Goal: Task Accomplishment & Management: Manage account settings

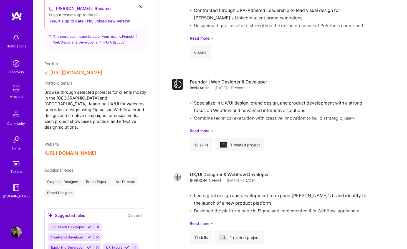
scroll to position [302, 0]
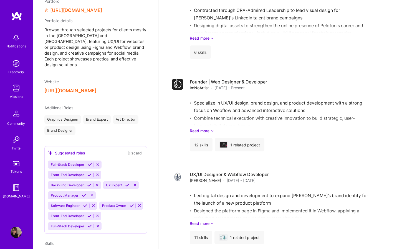
click at [110, 126] on div "Graphics Designer Brand Expert Art Director Brand Designer" at bounding box center [95, 125] width 103 height 20
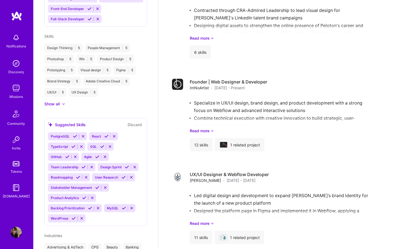
scroll to position [509, 0]
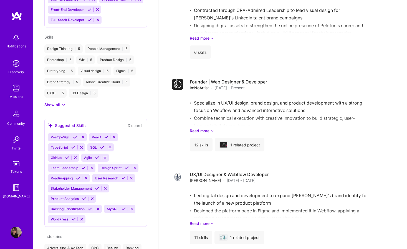
click at [62, 102] on div at bounding box center [61, 105] width 2 height 6
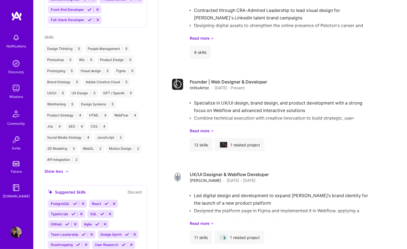
click at [122, 111] on div "WebFlow | 4" at bounding box center [125, 115] width 27 height 9
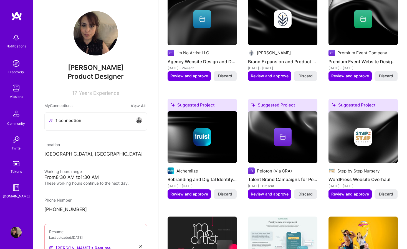
scroll to position [0, 0]
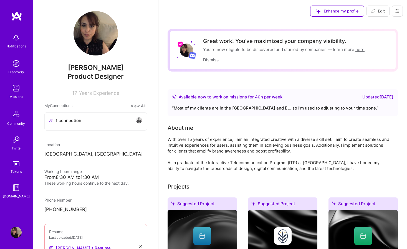
click at [381, 12] on span "Edit" at bounding box center [378, 11] width 14 height 6
select select "US"
select select "Right Now"
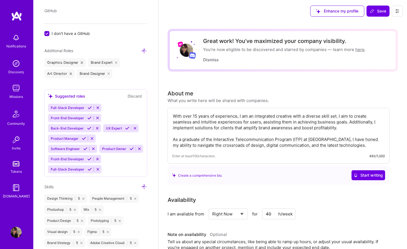
scroll to position [500, 0]
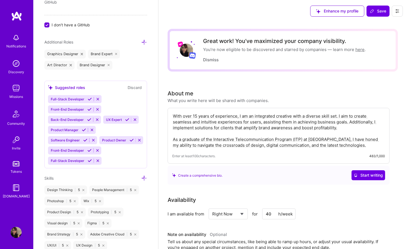
click at [110, 153] on div "Full-Stack Developer Front-End Developer Back-End Developer UX Expert Product M…" at bounding box center [95, 130] width 95 height 70
click at [104, 153] on div "Full-Stack Developer Front-End Developer Back-End Developer UX Expert Product M…" at bounding box center [95, 130] width 95 height 70
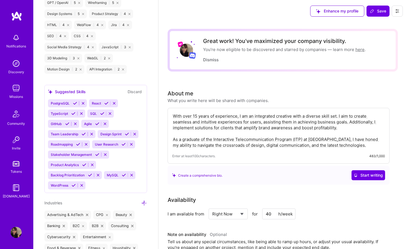
scroll to position [758, 0]
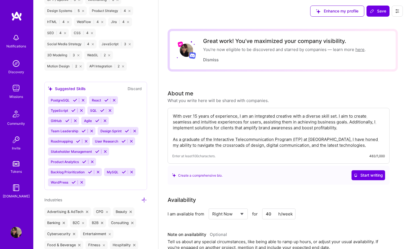
click at [93, 173] on div "PostgreSQL React TypeScript SQL GitHub Agile Team Leadership Design Sprint Road…" at bounding box center [95, 141] width 95 height 90
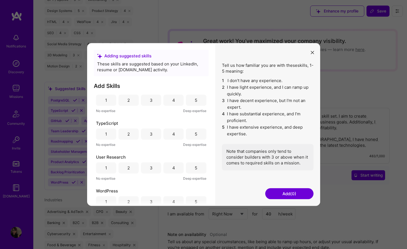
scroll to position [389, 0]
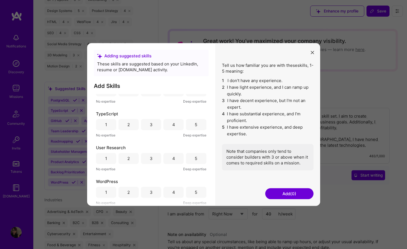
click at [313, 52] on icon "modal" at bounding box center [312, 52] width 3 height 3
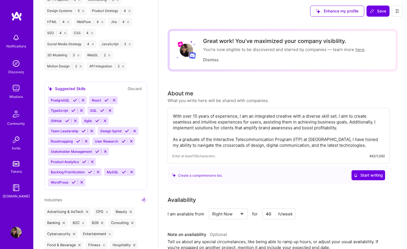
click at [64, 180] on span "WordPress" at bounding box center [59, 182] width 17 height 4
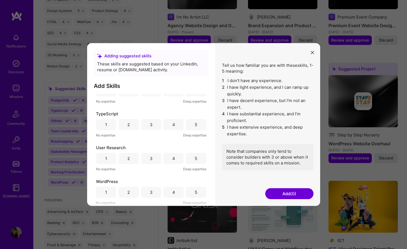
click at [314, 52] on button "modal" at bounding box center [312, 51] width 7 height 9
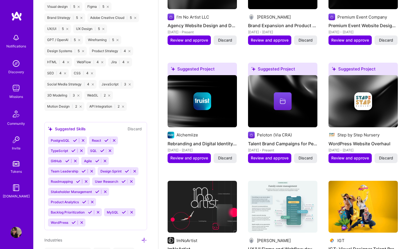
scroll to position [700, 0]
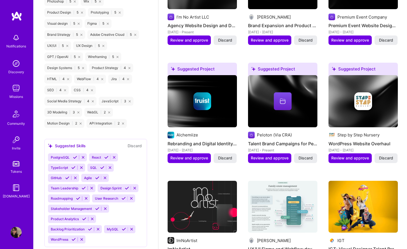
click at [113, 80] on div "Design Thinking | 5 People Management | 5 Photoshop | 5 Wix | 5 Product Design …" at bounding box center [95, 57] width 103 height 142
click at [99, 119] on div "API Integration | 2" at bounding box center [107, 123] width 40 height 9
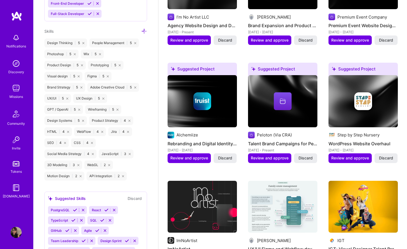
scroll to position [646, 0]
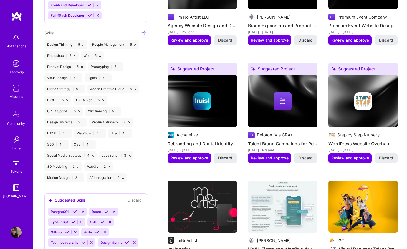
click at [93, 162] on div "WebGL | 2" at bounding box center [98, 166] width 29 height 9
click at [114, 129] on div "Jira | 4" at bounding box center [120, 133] width 24 height 9
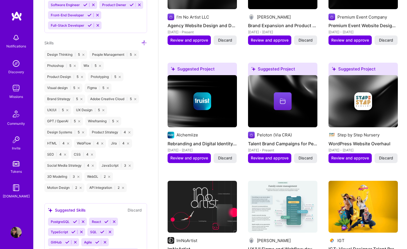
scroll to position [632, 0]
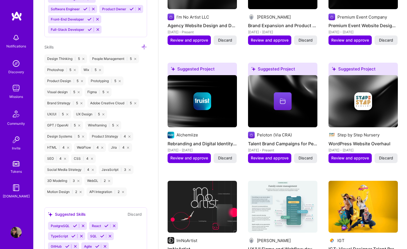
click at [105, 132] on div "Product Strategy | 4" at bounding box center [111, 136] width 44 height 9
click at [87, 143] on div "WebFlow | 4" at bounding box center [90, 147] width 32 height 9
click at [144, 44] on icon at bounding box center [144, 47] width 6 height 6
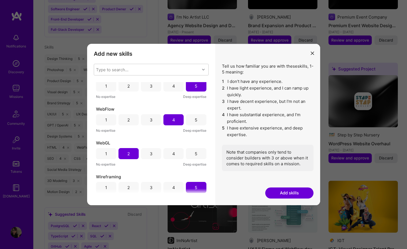
scroll to position [741, 0]
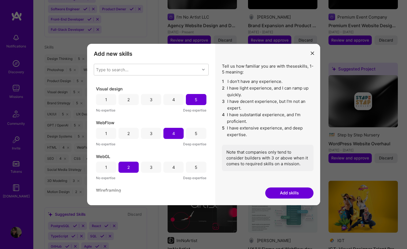
click at [195, 136] on div "5" at bounding box center [196, 133] width 20 height 11
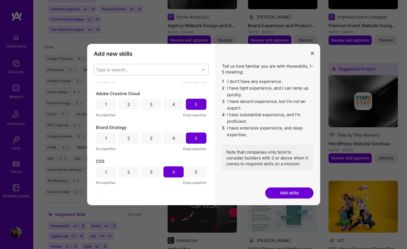
scroll to position [0, 0]
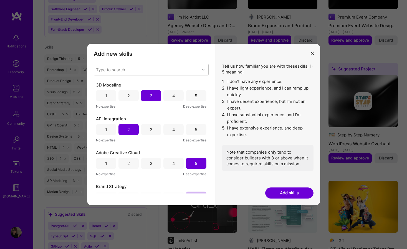
click at [313, 53] on icon "modal" at bounding box center [312, 53] width 3 height 3
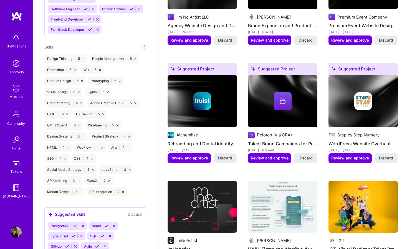
click at [130, 136] on icon at bounding box center [130, 137] width 2 height 2
click at [144, 44] on icon at bounding box center [144, 47] width 6 height 6
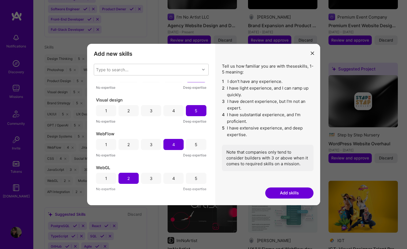
scroll to position [695, 0]
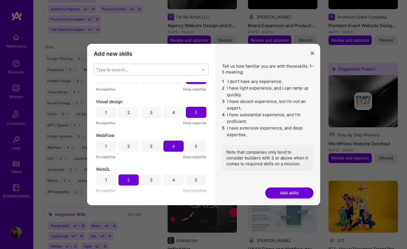
click at [195, 145] on div "5" at bounding box center [196, 147] width 2 height 6
click at [158, 67] on div "Type to search..." at bounding box center [147, 69] width 106 height 11
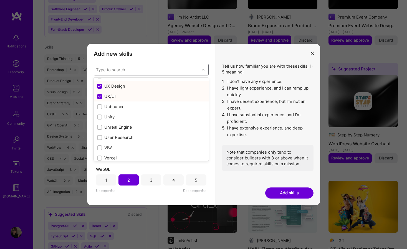
scroll to position [3801, 0]
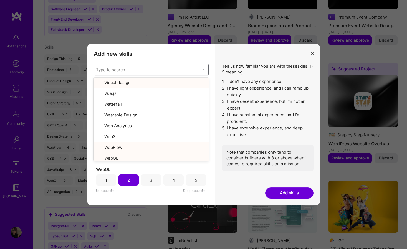
click at [208, 51] on h3 "Add new skills" at bounding box center [151, 54] width 115 height 7
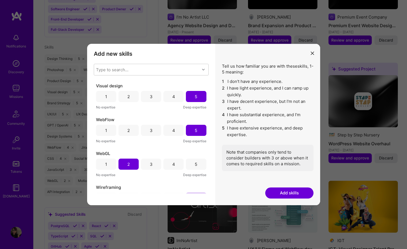
scroll to position [710, 0]
click at [290, 192] on button "Add skills" at bounding box center [289, 193] width 48 height 11
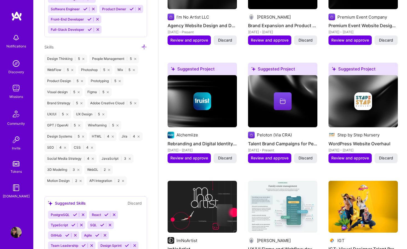
click at [81, 180] on icon at bounding box center [81, 181] width 2 height 2
click at [82, 180] on icon at bounding box center [81, 181] width 2 height 2
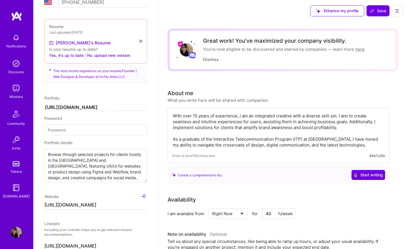
scroll to position [1, 0]
click at [378, 9] on span "Save" at bounding box center [378, 10] width 16 height 6
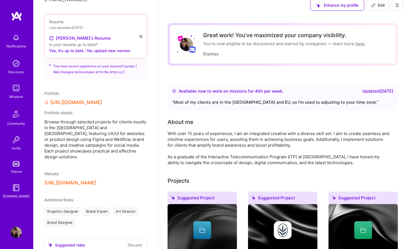
scroll to position [0, 0]
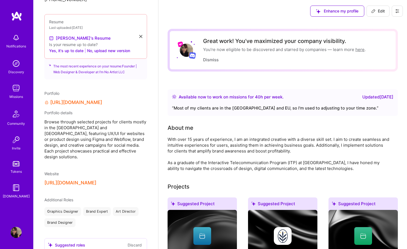
click at [378, 10] on span "Edit" at bounding box center [378, 11] width 14 height 6
select select "US"
select select "Right Now"
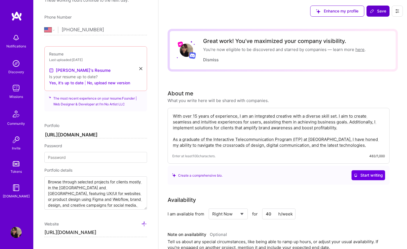
scroll to position [239, 0]
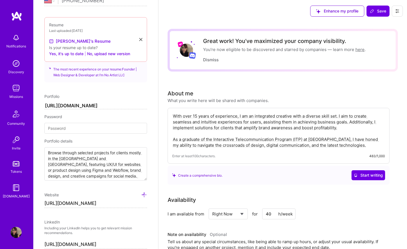
click at [352, 146] on textarea "With over 15 years of experience, I am an integrated creative with a diverse sk…" at bounding box center [278, 131] width 213 height 36
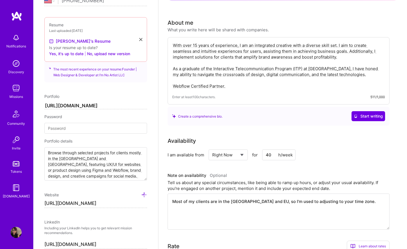
scroll to position [0, 0]
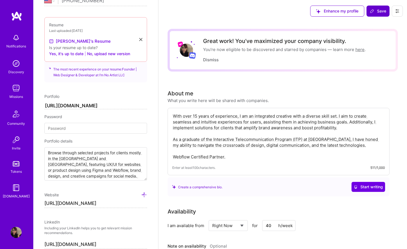
type textarea "With over 15 years of experience, I am an integrated creative with a diverse sk…"
click at [378, 12] on span "Save" at bounding box center [378, 11] width 16 height 6
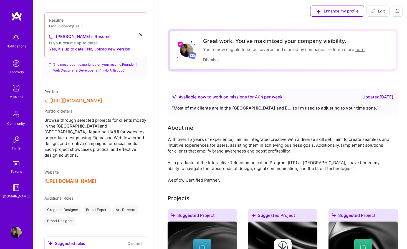
click at [17, 90] on img at bounding box center [16, 88] width 11 height 11
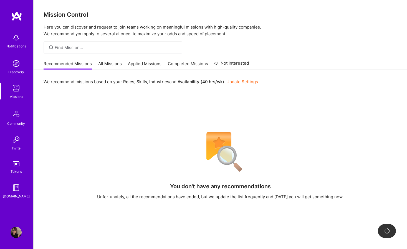
click at [108, 67] on link "All Missions" at bounding box center [110, 65] width 24 height 9
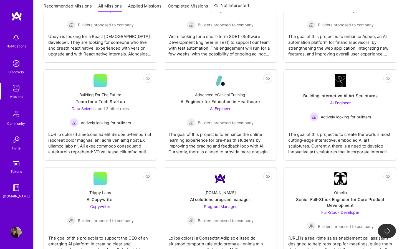
scroll to position [364, 0]
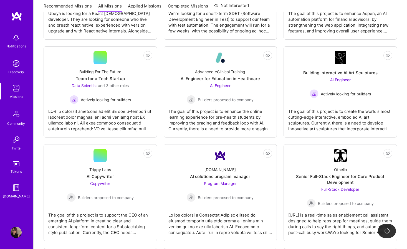
click at [14, 235] on img at bounding box center [16, 232] width 11 height 11
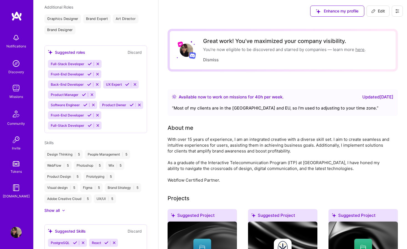
scroll to position [436, 0]
click at [60, 208] on div at bounding box center [61, 211] width 2 height 6
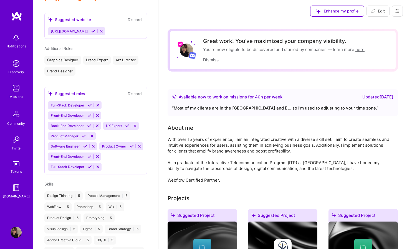
scroll to position [349, 0]
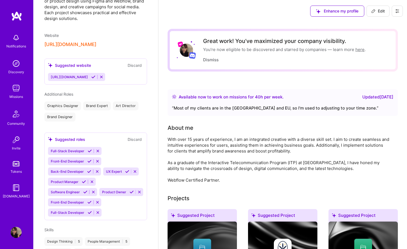
click at [382, 10] on span "Edit" at bounding box center [378, 11] width 14 height 6
select select "US"
select select "Right Now"
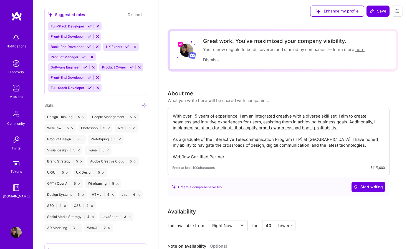
scroll to position [626, 0]
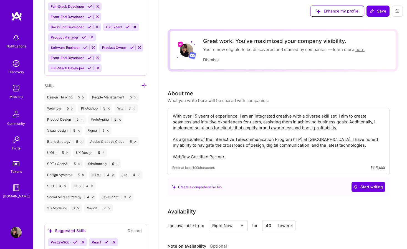
click at [145, 83] on icon at bounding box center [144, 86] width 6 height 6
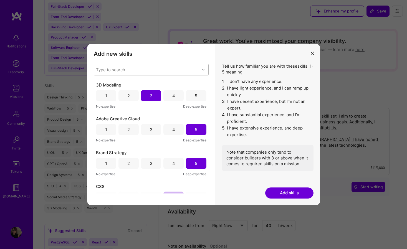
click at [145, 70] on div "Type to search..." at bounding box center [147, 69] width 106 height 11
type input "m"
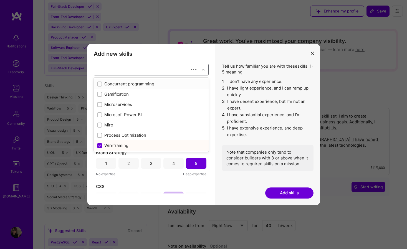
checkbox input "true"
checkbox input "false"
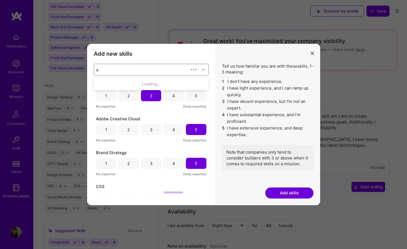
type input "ai"
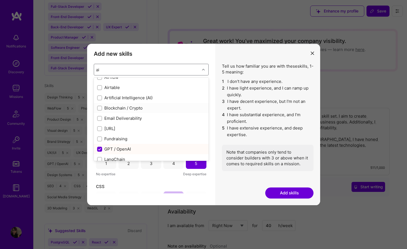
scroll to position [0, 0]
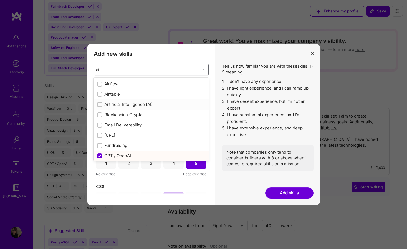
click at [100, 105] on input "modal" at bounding box center [100, 105] width 4 height 4
checkbox input "true"
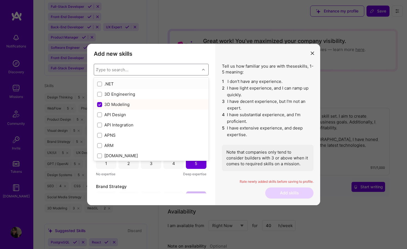
checkbox input "false"
type input "ai"
checkbox input "true"
checkbox input "false"
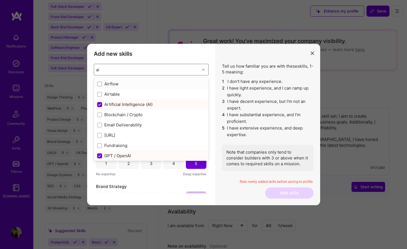
type input "ai"
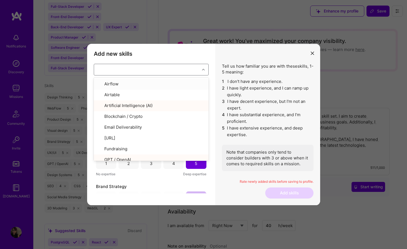
click at [196, 52] on h3 "Add new skills" at bounding box center [151, 54] width 115 height 7
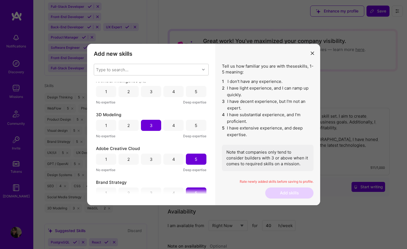
scroll to position [5, 0]
click at [173, 91] on div "4" at bounding box center [173, 91] width 3 height 6
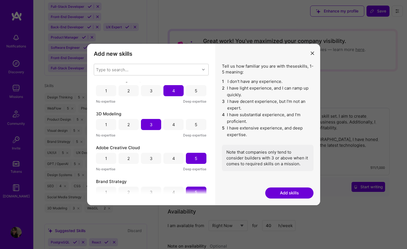
scroll to position [0, 0]
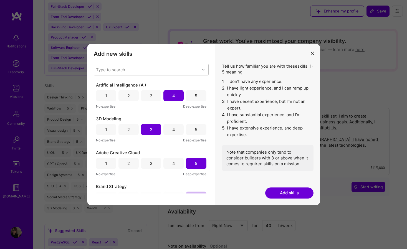
click at [283, 191] on button "Add skills" at bounding box center [289, 193] width 48 height 11
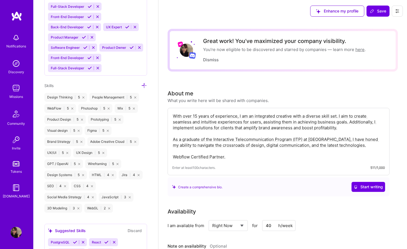
click at [109, 208] on icon at bounding box center [109, 209] width 2 height 2
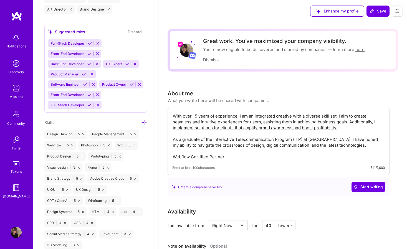
scroll to position [590, 0]
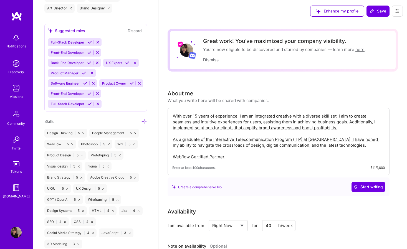
click at [144, 119] on icon at bounding box center [144, 122] width 6 height 6
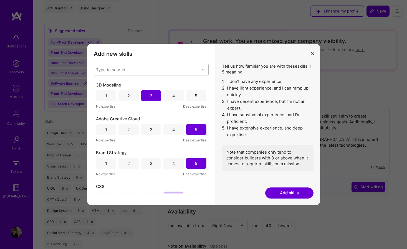
click at [103, 69] on div "Type to search..." at bounding box center [112, 70] width 32 height 6
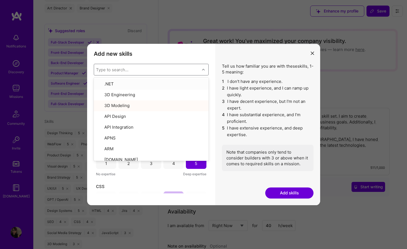
type input "s"
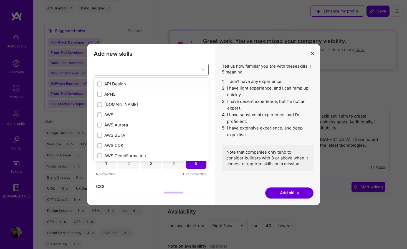
checkbox input "true"
checkbox input "false"
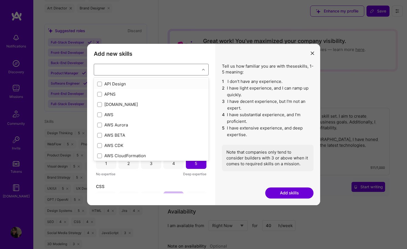
checkbox input "false"
checkbox input "true"
checkbox input "false"
checkbox input "true"
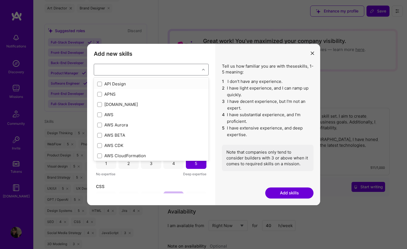
checkbox input "true"
checkbox input "false"
checkbox input "true"
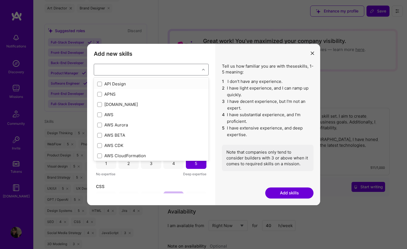
checkbox input "true"
checkbox input "false"
checkbox input "true"
checkbox input "false"
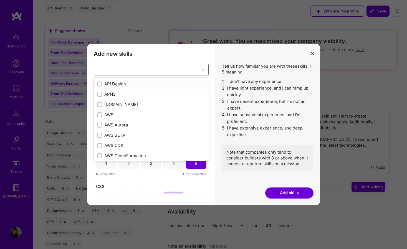
checkbox input "true"
checkbox input "false"
type input "g"
checkbox input "true"
checkbox input "false"
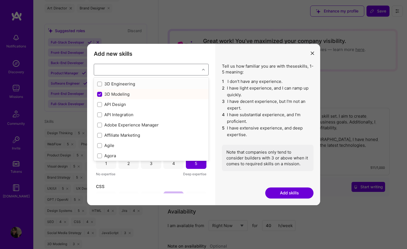
checkbox input "true"
checkbox input "false"
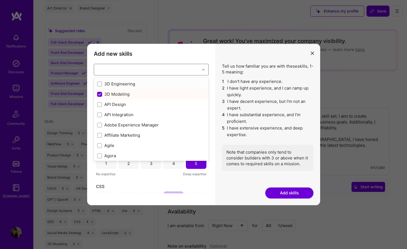
checkbox input "true"
checkbox input "false"
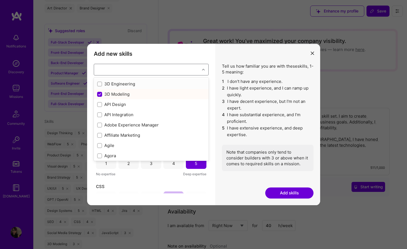
checkbox input "false"
checkbox input "true"
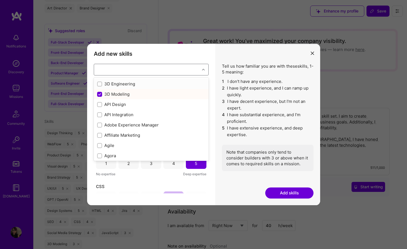
checkbox input "false"
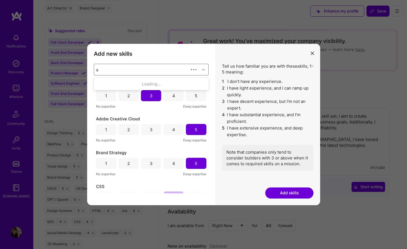
type input "ai"
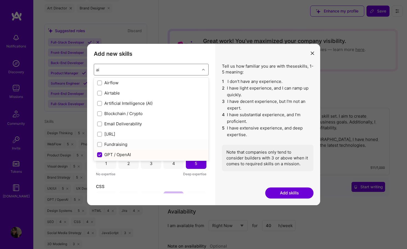
scroll to position [0, 0]
click at [141, 104] on div "Artificial Intelligence (AI)" at bounding box center [151, 105] width 108 height 6
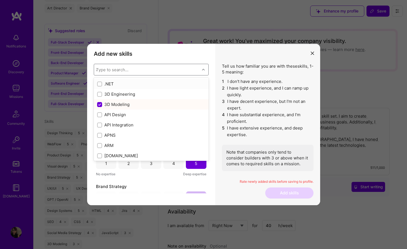
checkbox input "true"
checkbox input "false"
click at [212, 119] on div "Add new skills Tell us how familiar you are with given skills, using between 1 …" at bounding box center [151, 125] width 128 height 162
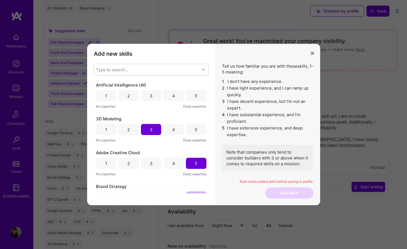
click at [176, 96] on div "4" at bounding box center [174, 95] width 20 height 11
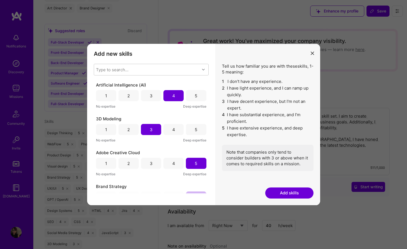
click at [286, 192] on button "Add skills" at bounding box center [289, 193] width 48 height 11
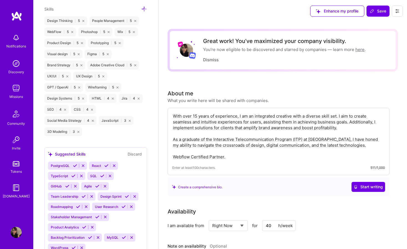
scroll to position [692, 0]
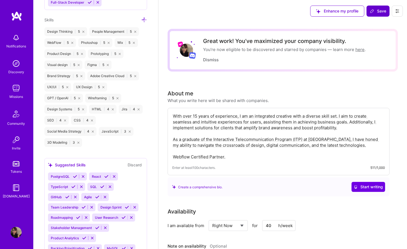
click at [376, 10] on span "Save" at bounding box center [378, 11] width 16 height 6
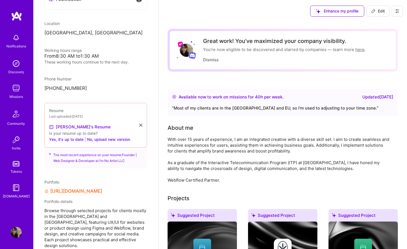
scroll to position [0, 0]
